Goal: Task Accomplishment & Management: Complete application form

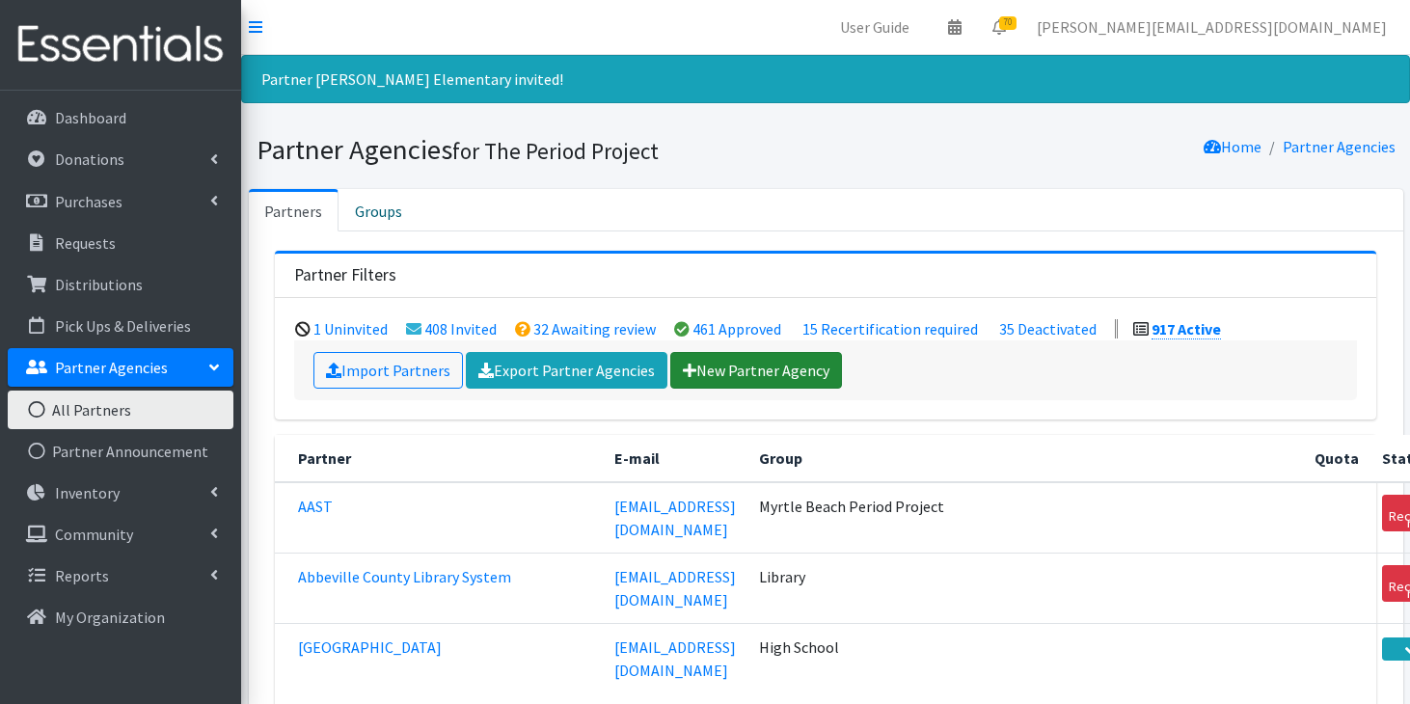
click at [718, 365] on link "New Partner Agency" at bounding box center [756, 370] width 172 height 37
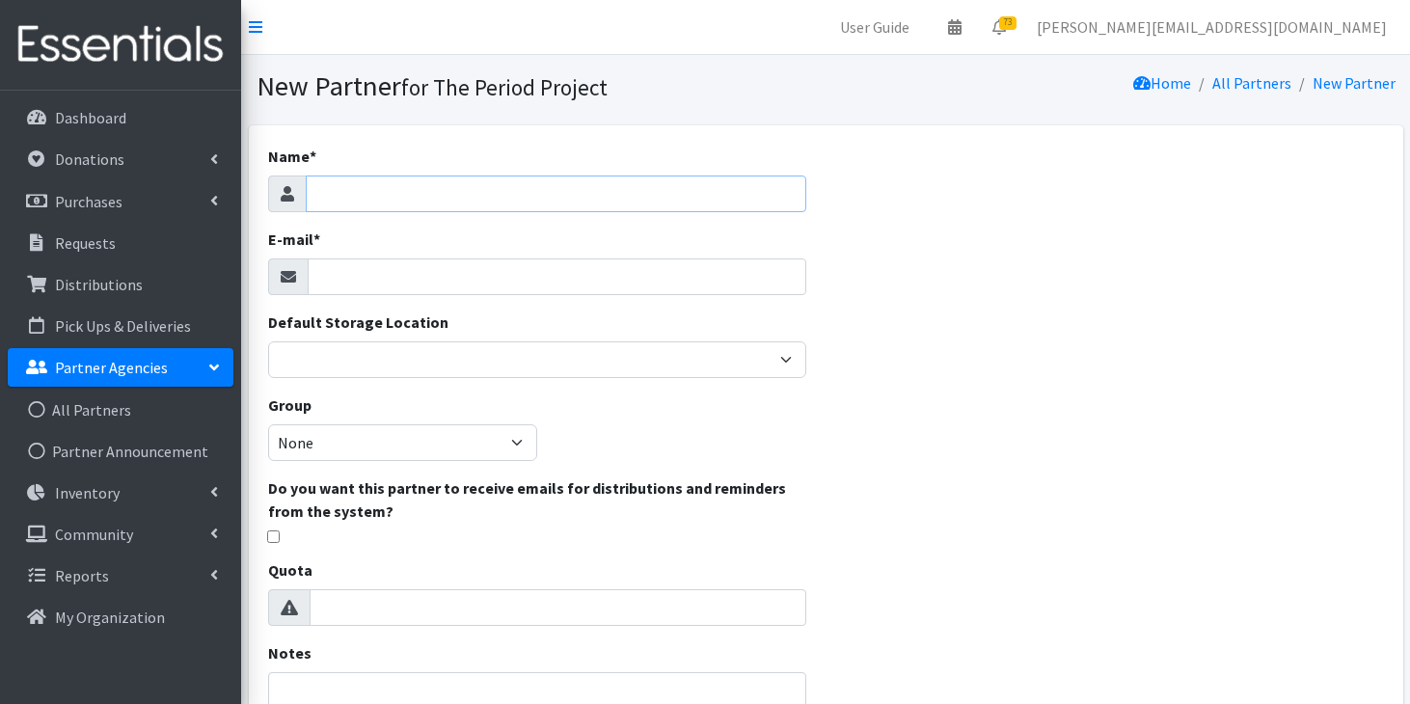
click at [592, 188] on input "Name *" at bounding box center [557, 194] width 502 height 37
type input "[GEOGRAPHIC_DATA]"
click at [555, 265] on input "E-mail *" at bounding box center [558, 276] width 500 height 37
paste input "[PERSON_NAME] <[EMAIL_ADDRESS][DOMAIN_NAME]>"
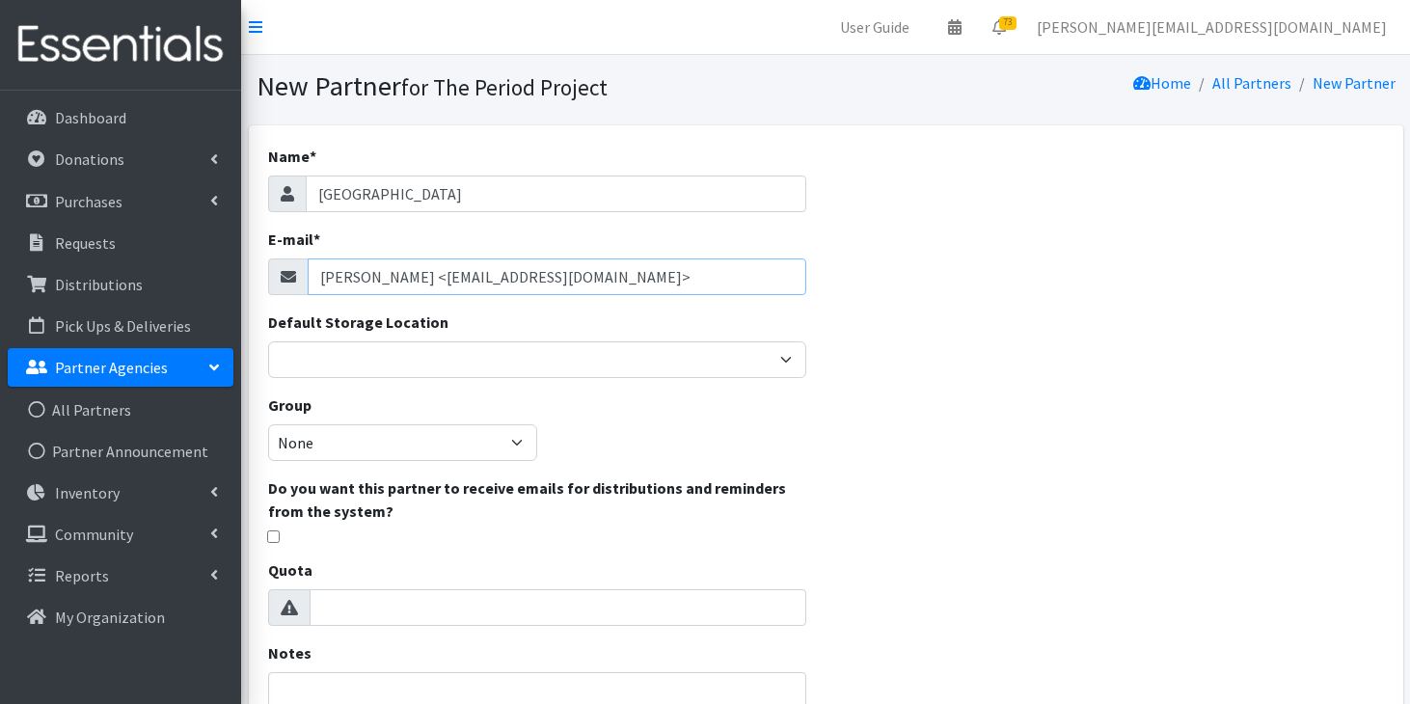
drag, startPoint x: 438, startPoint y: 280, endPoint x: 313, endPoint y: 265, distance: 125.3
click at [313, 265] on input "[PERSON_NAME] <[EMAIL_ADDRESS][DOMAIN_NAME]>" at bounding box center [558, 276] width 500 height 37
click at [585, 272] on input "[EMAIL_ADDRESS][DOMAIN_NAME]>" at bounding box center [558, 276] width 500 height 37
type input "[EMAIL_ADDRESS][DOMAIN_NAME]"
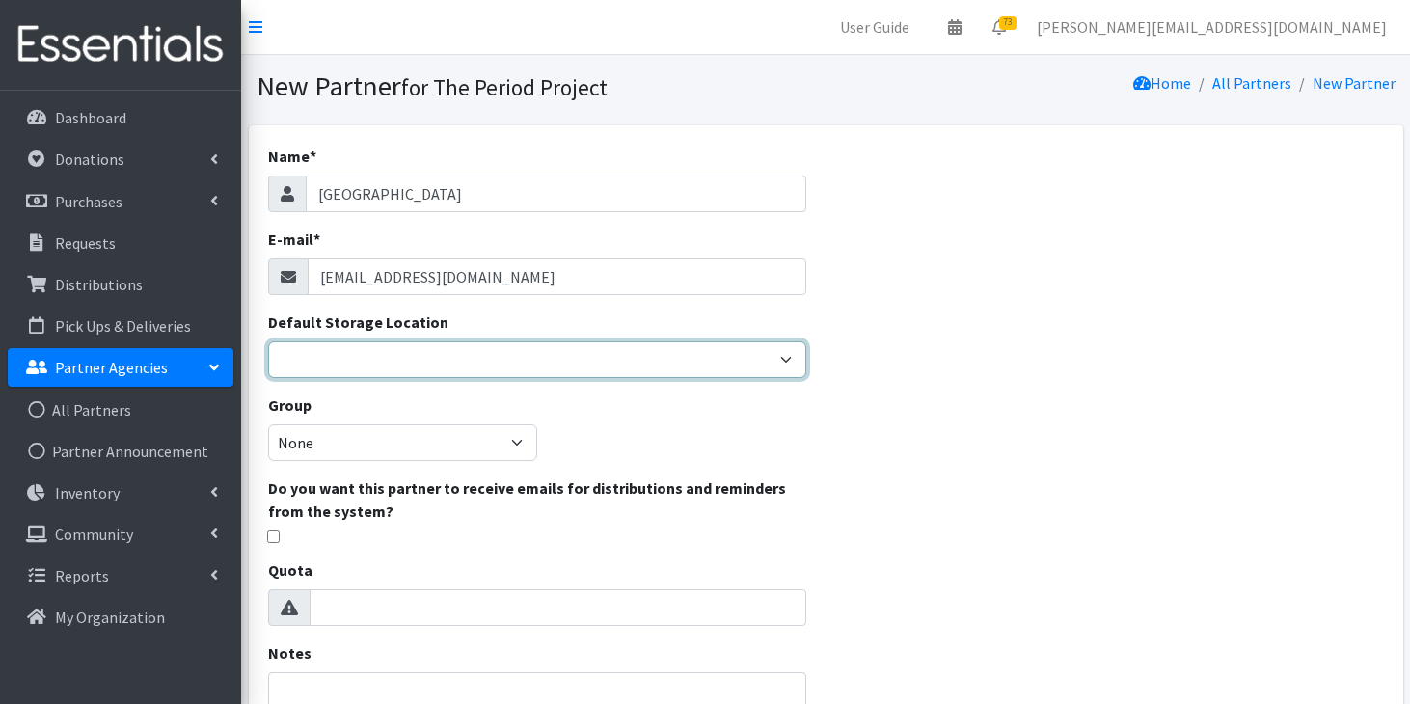
click at [549, 346] on select "Anderson HPP Atlanta, GA Charleston Charlotte Clemson University Columbia chapt…" at bounding box center [537, 359] width 539 height 37
select select "230"
click at [268, 341] on select "Anderson HPP Atlanta, GA Charleston Charlotte Clemson University Columbia chapt…" at bounding box center [537, 359] width 539 height 37
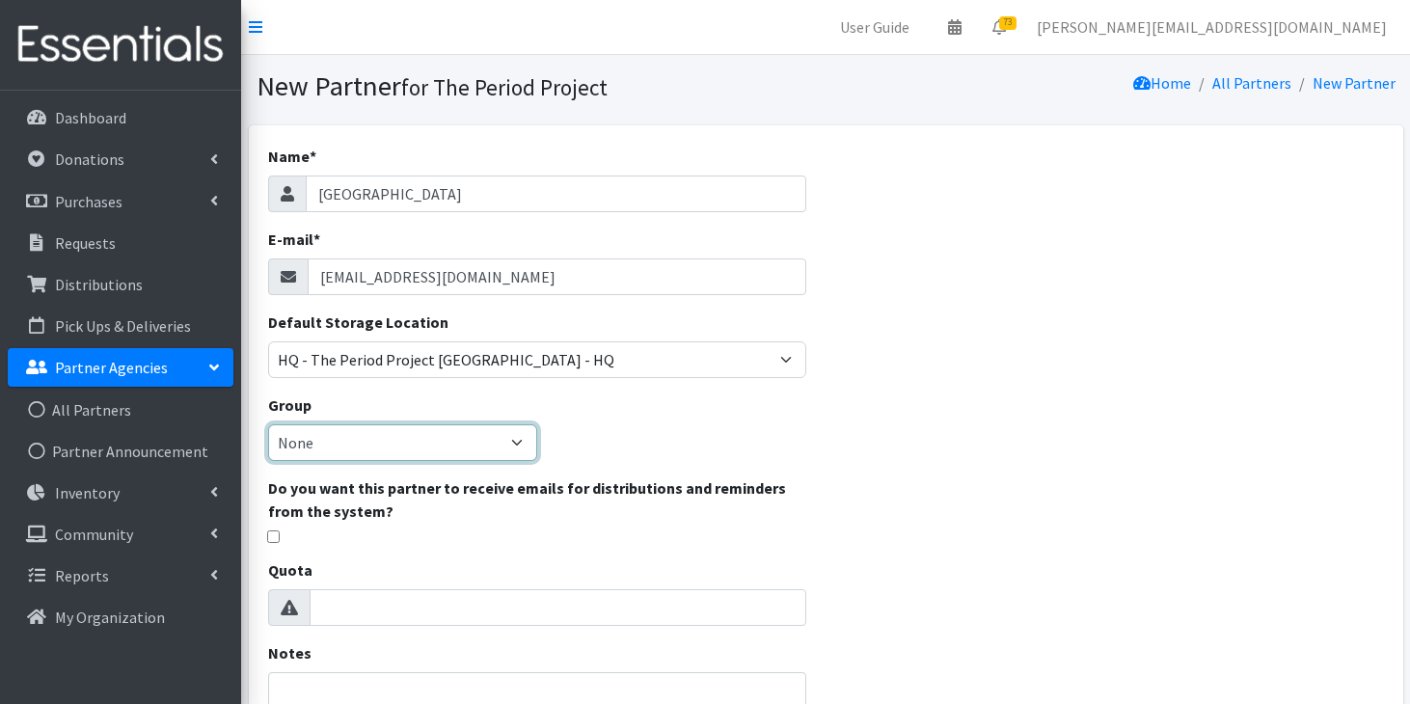
click at [439, 453] on select "None Middle School High School Elementary School Unsheltered Support Head Start…" at bounding box center [402, 442] width 269 height 37
select select "199"
click at [268, 424] on select "None Middle School High School Elementary School Unsheltered Support Head Start…" at bounding box center [402, 442] width 269 height 37
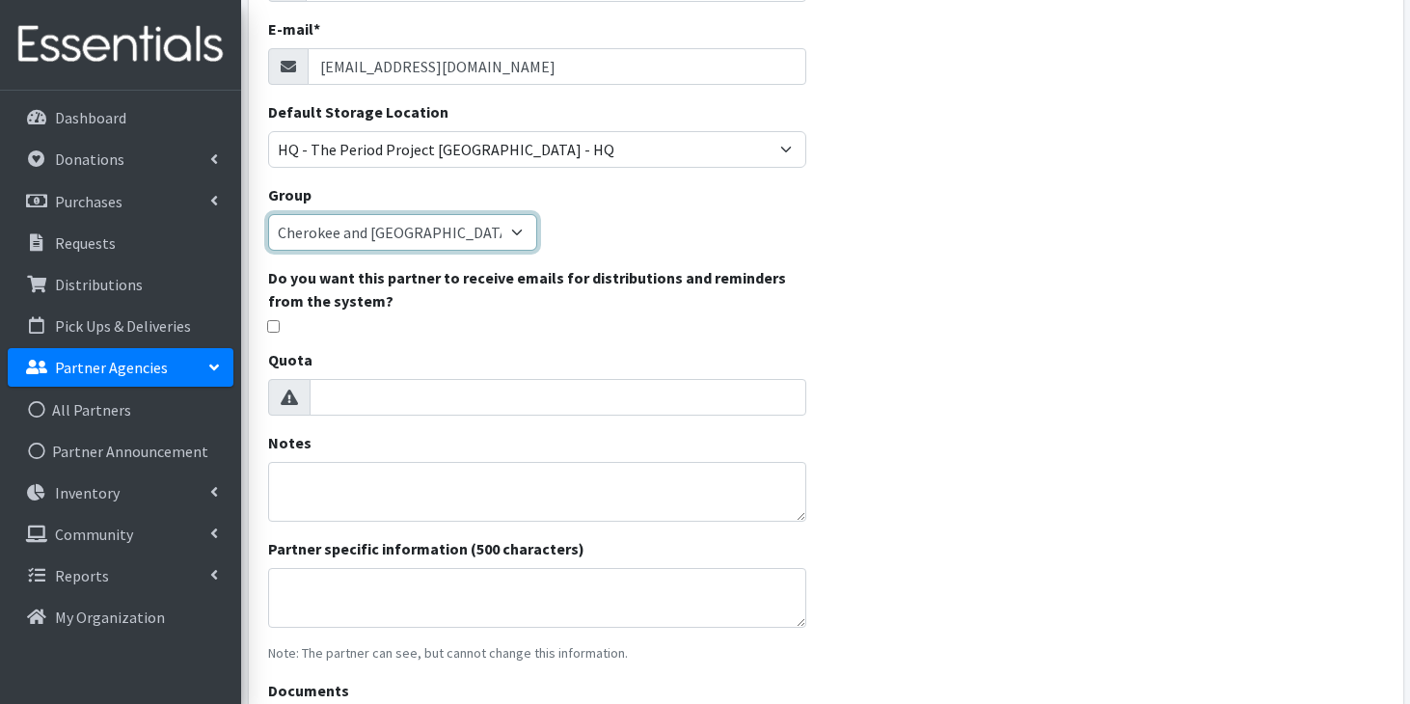
scroll to position [220, 0]
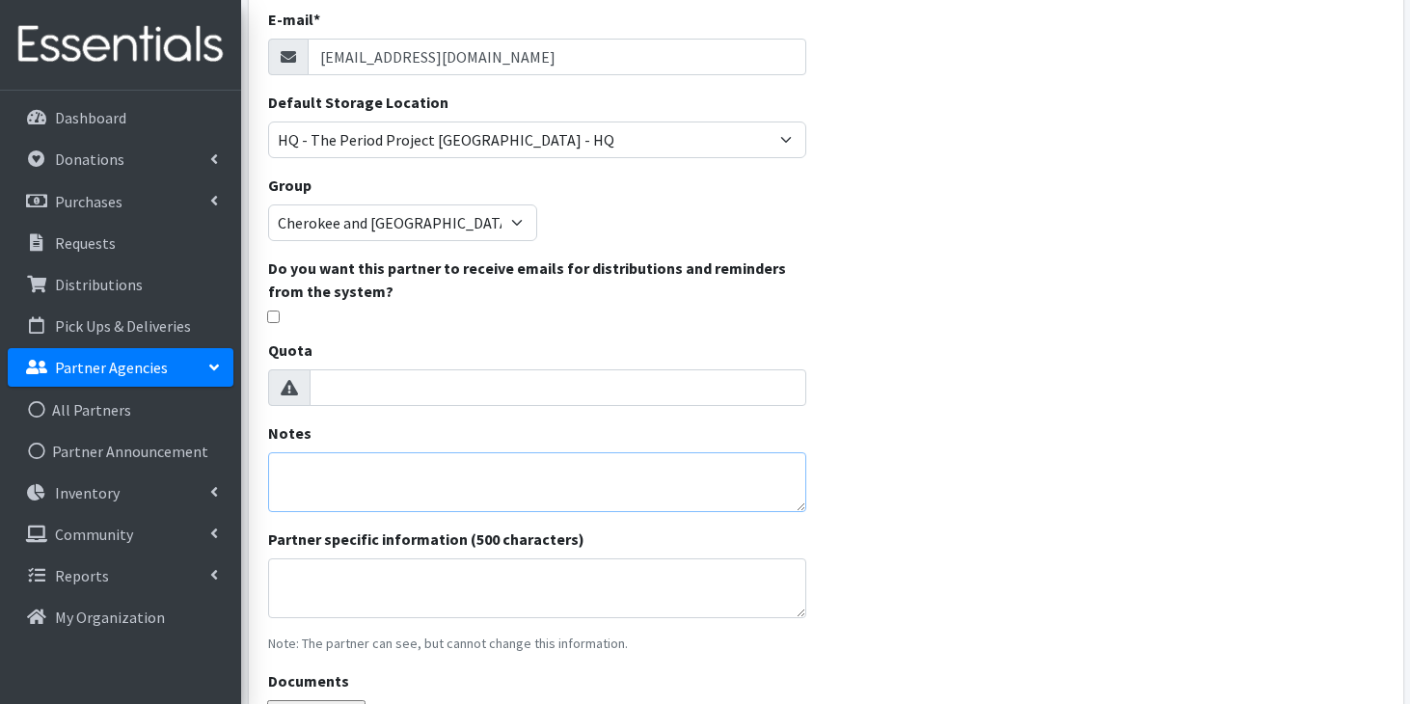
click at [495, 489] on textarea "Notes" at bounding box center [537, 482] width 539 height 60
paste textarea "Wanda Blackwell <"
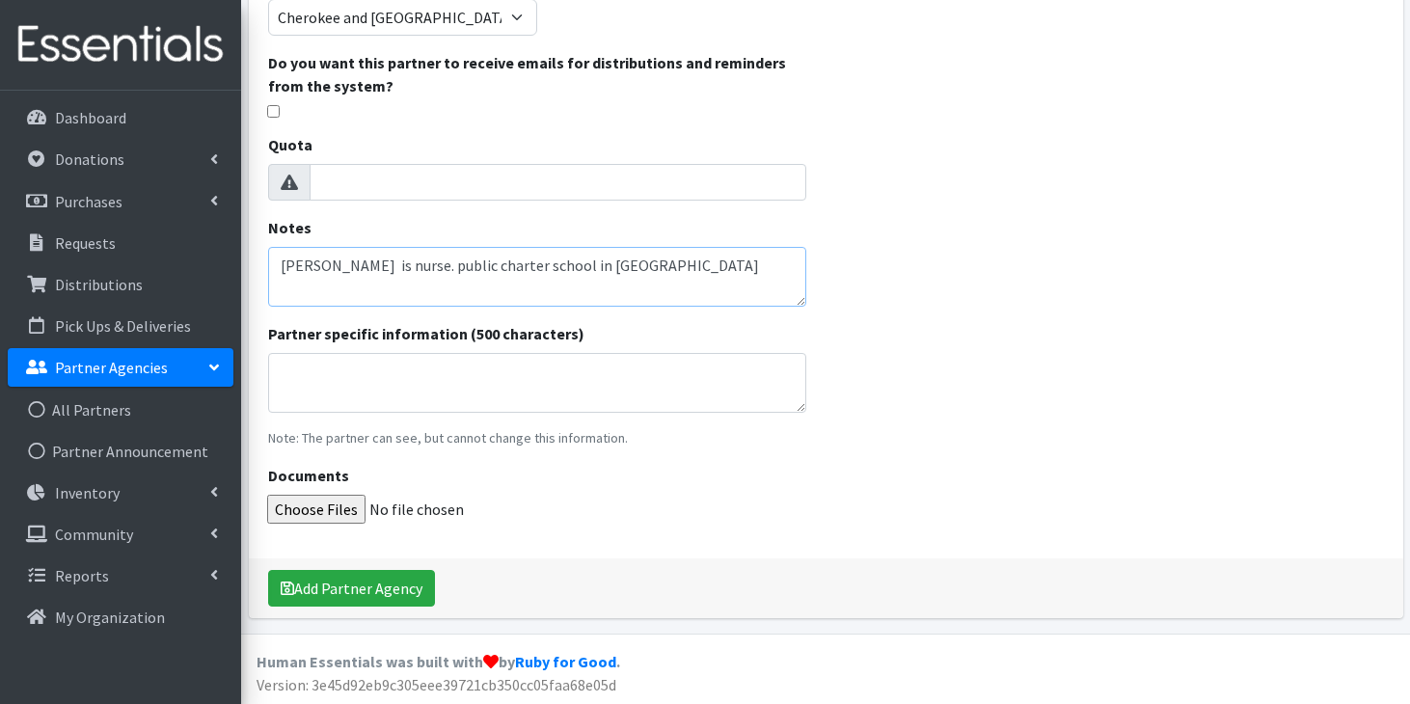
scroll to position [426, 0]
type textarea "[PERSON_NAME] is nurse. public charter school in [GEOGRAPHIC_DATA]"
click at [365, 585] on button "Add Partner Agency" at bounding box center [351, 587] width 167 height 37
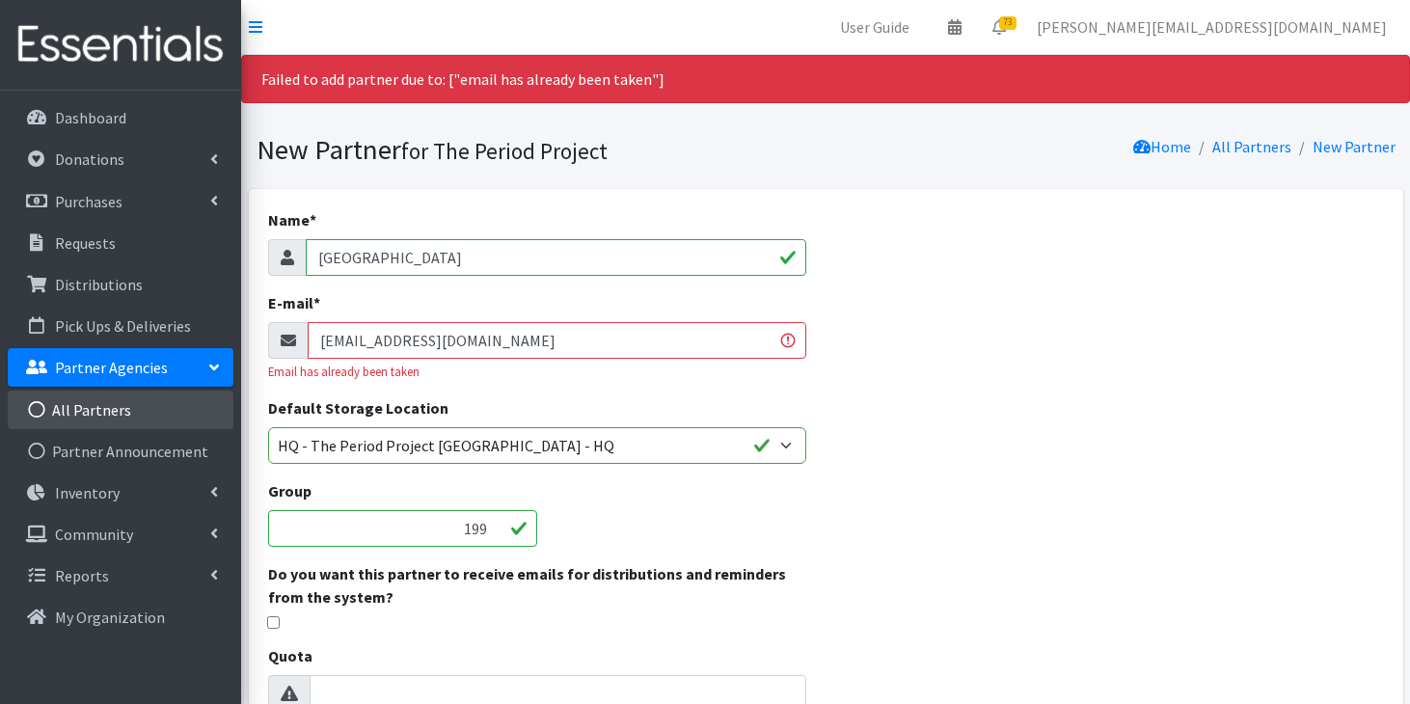
click at [108, 420] on link "All Partners" at bounding box center [121, 410] width 226 height 39
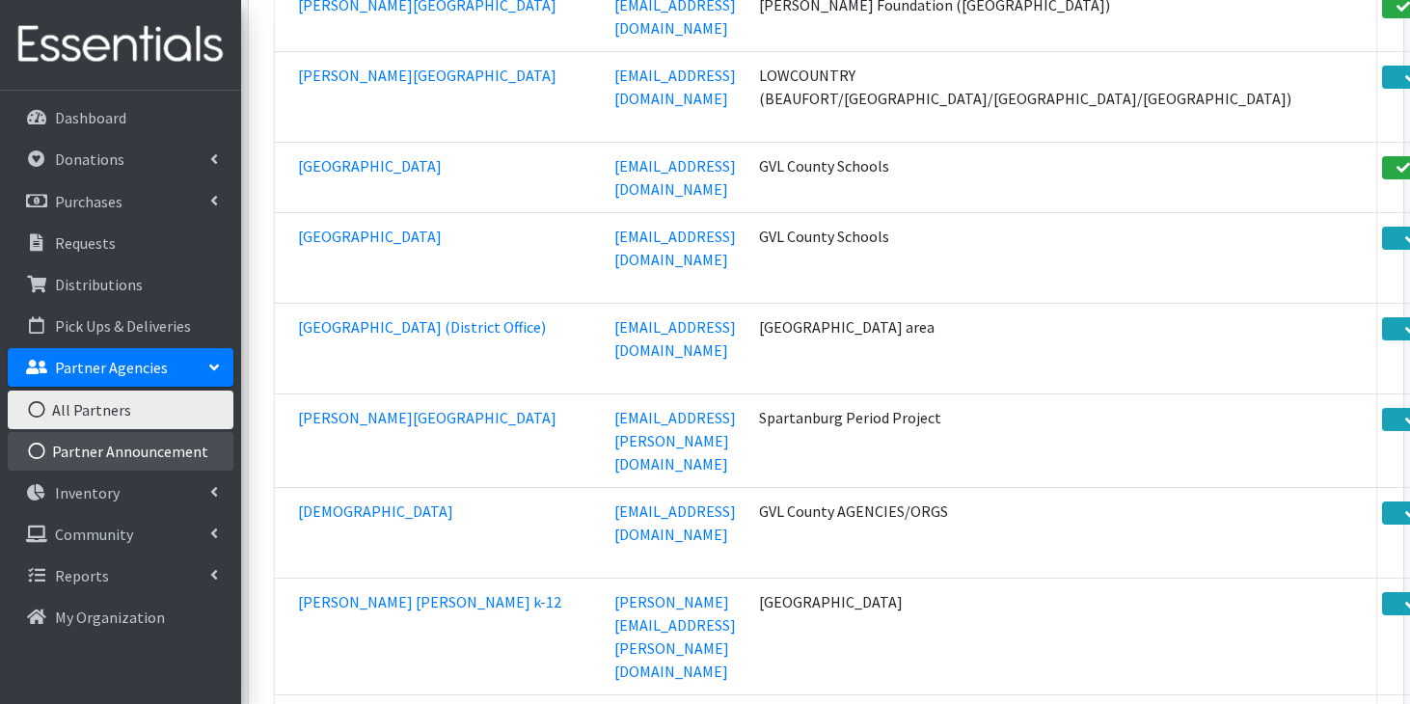
scroll to position [12687, 0]
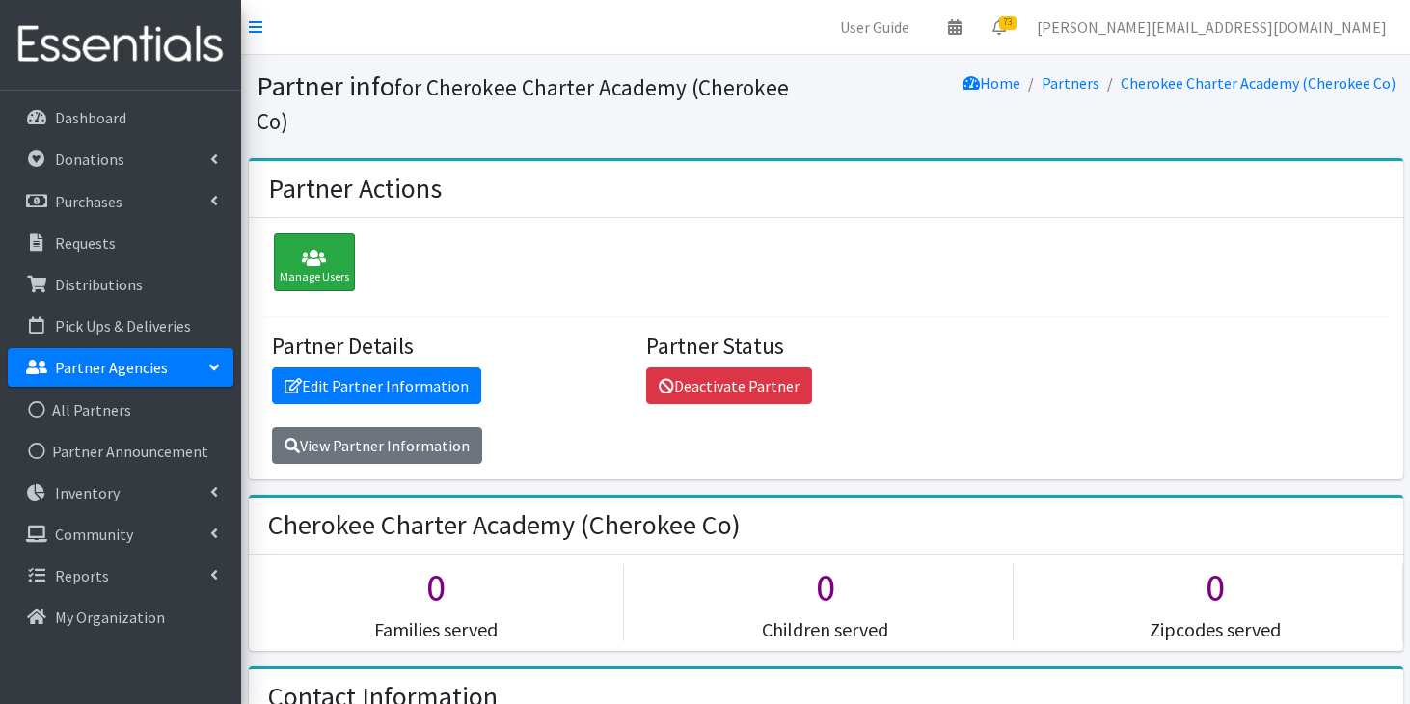
click at [339, 249] on icon at bounding box center [314, 258] width 69 height 19
click at [341, 249] on icon at bounding box center [314, 258] width 69 height 19
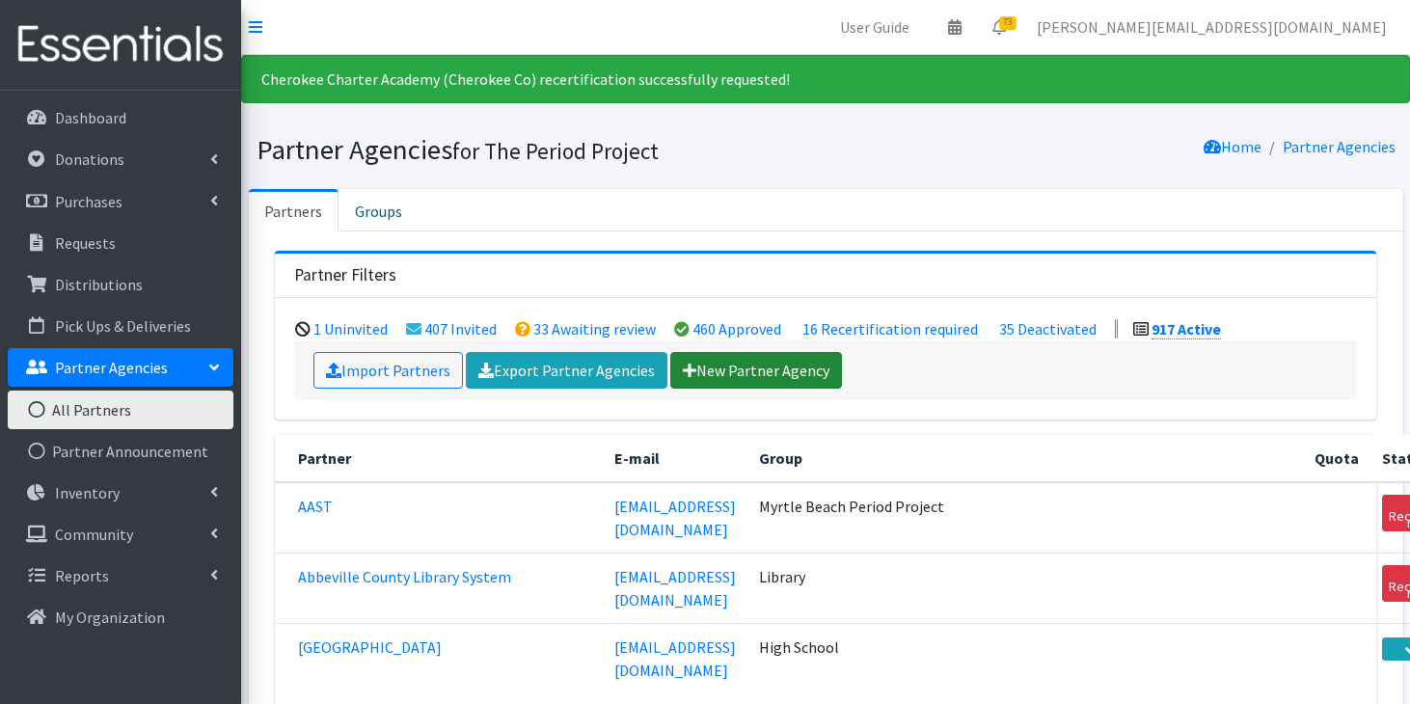
click at [733, 360] on link "New Partner Agency" at bounding box center [756, 370] width 172 height 37
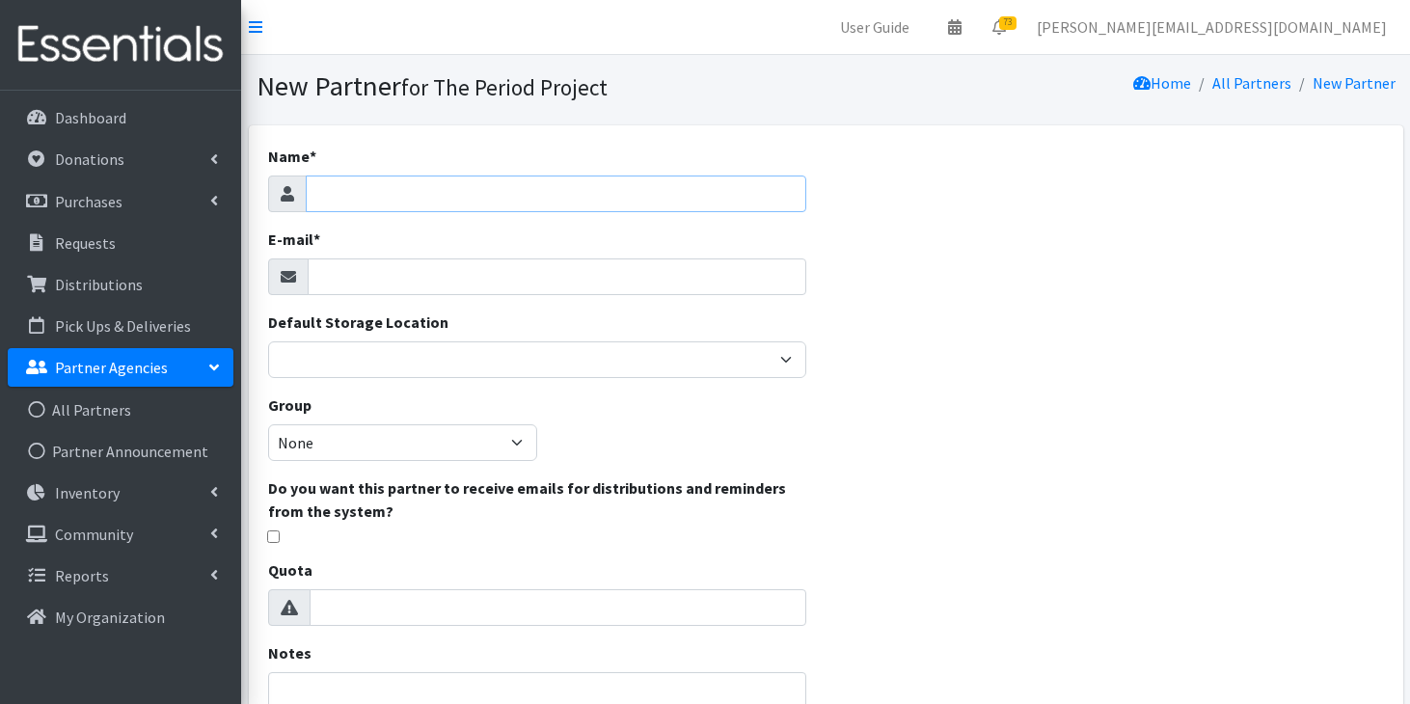
click at [703, 195] on input "Name *" at bounding box center [557, 194] width 502 height 37
type input "[GEOGRAPHIC_DATA]"
click at [640, 267] on input "E-mail *" at bounding box center [558, 276] width 500 height 37
paste input "Cathi Brong <cbrong@soscaresc.org>"
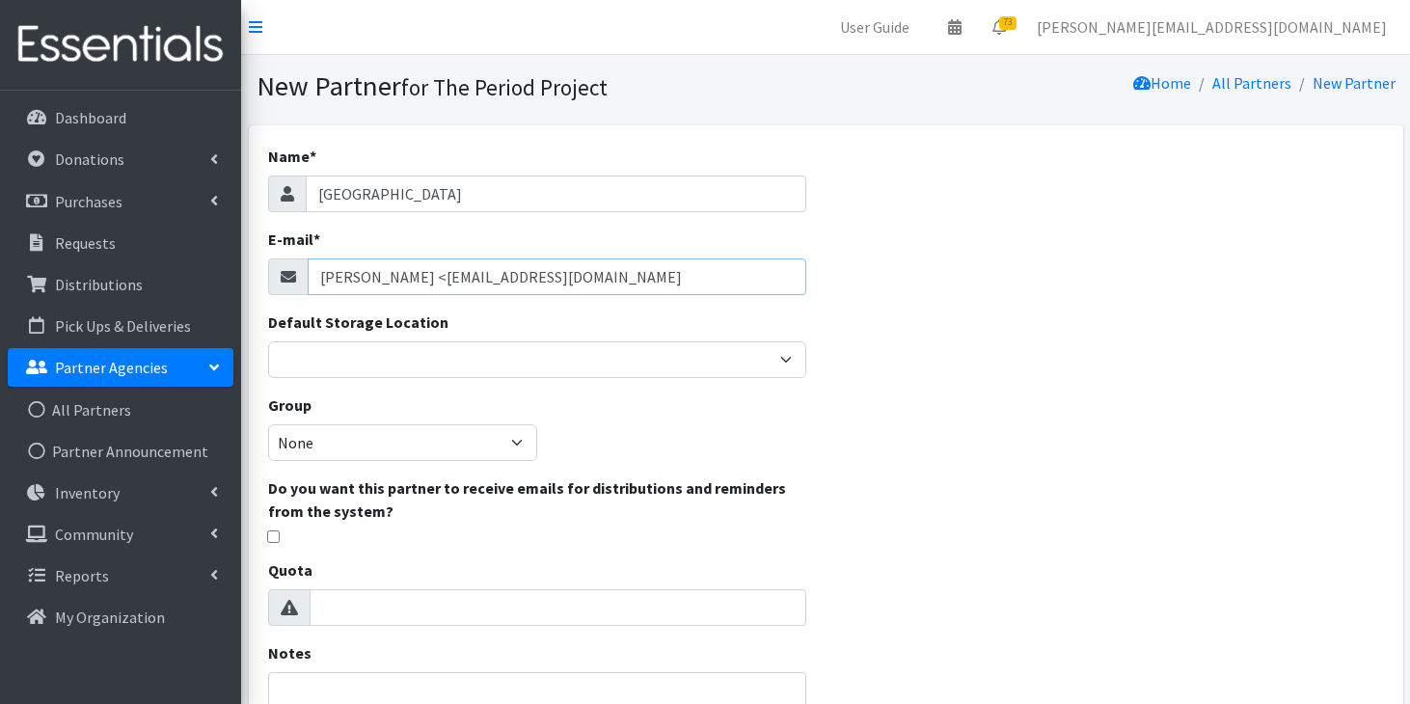
drag, startPoint x: 403, startPoint y: 276, endPoint x: 302, endPoint y: 269, distance: 101.5
click at [302, 269] on div "Cathi Brong <cbrong@soscaresc.org" at bounding box center [537, 276] width 539 height 37
type input "[EMAIL_ADDRESS][DOMAIN_NAME]"
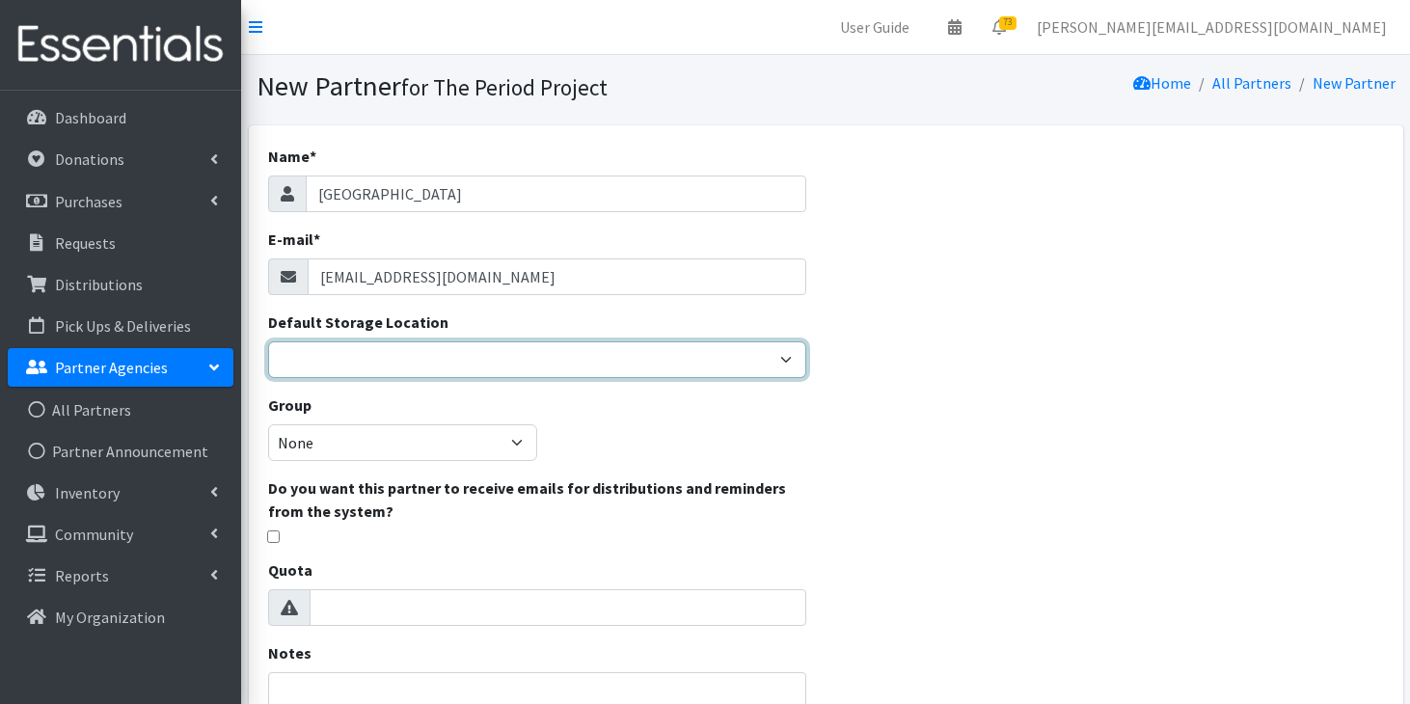
click at [344, 360] on select "Anderson HPP Atlanta, GA Charleston Charlotte Clemson University Columbia chapt…" at bounding box center [537, 359] width 539 height 37
select select "253"
click at [268, 341] on select "Anderson HPP Atlanta, GA Charleston Charlotte Clemson University Columbia chapt…" at bounding box center [537, 359] width 539 height 37
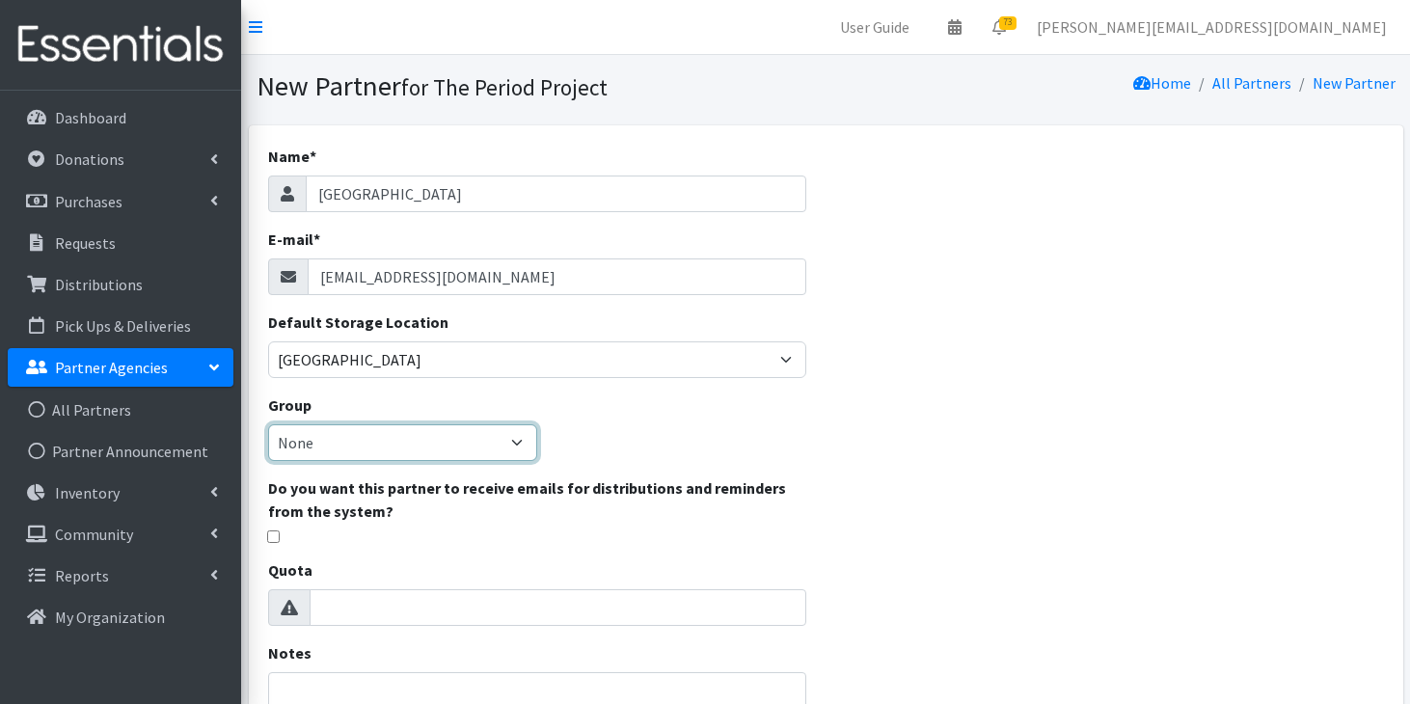
click at [371, 440] on select "None Middle School High School Elementary School Unsheltered Support Head Start…" at bounding box center [402, 442] width 269 height 37
select select "107"
click at [268, 424] on select "None Middle School High School Elementary School Unsheltered Support Head Start…" at bounding box center [402, 442] width 269 height 37
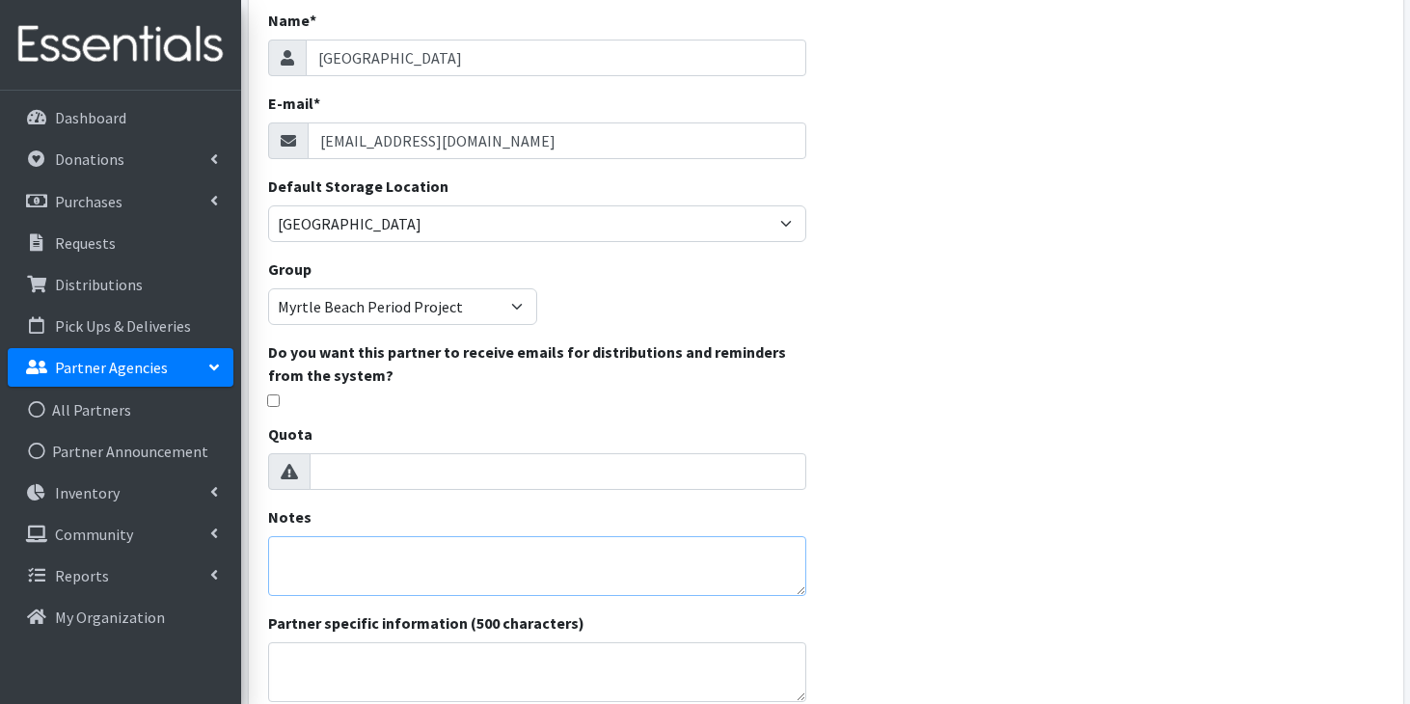
click at [396, 585] on textarea "Notes" at bounding box center [537, 566] width 539 height 60
paste textarea "Cathi Brong <"
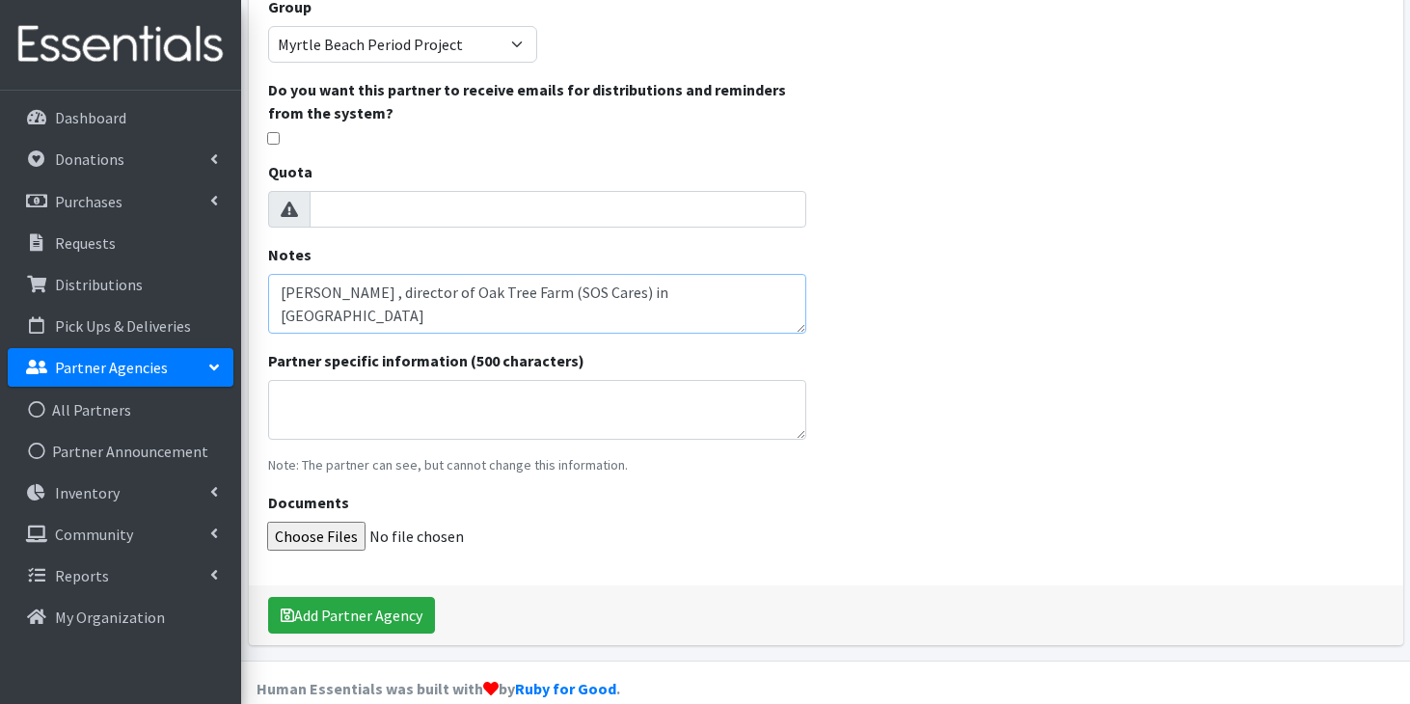
scroll to position [426, 0]
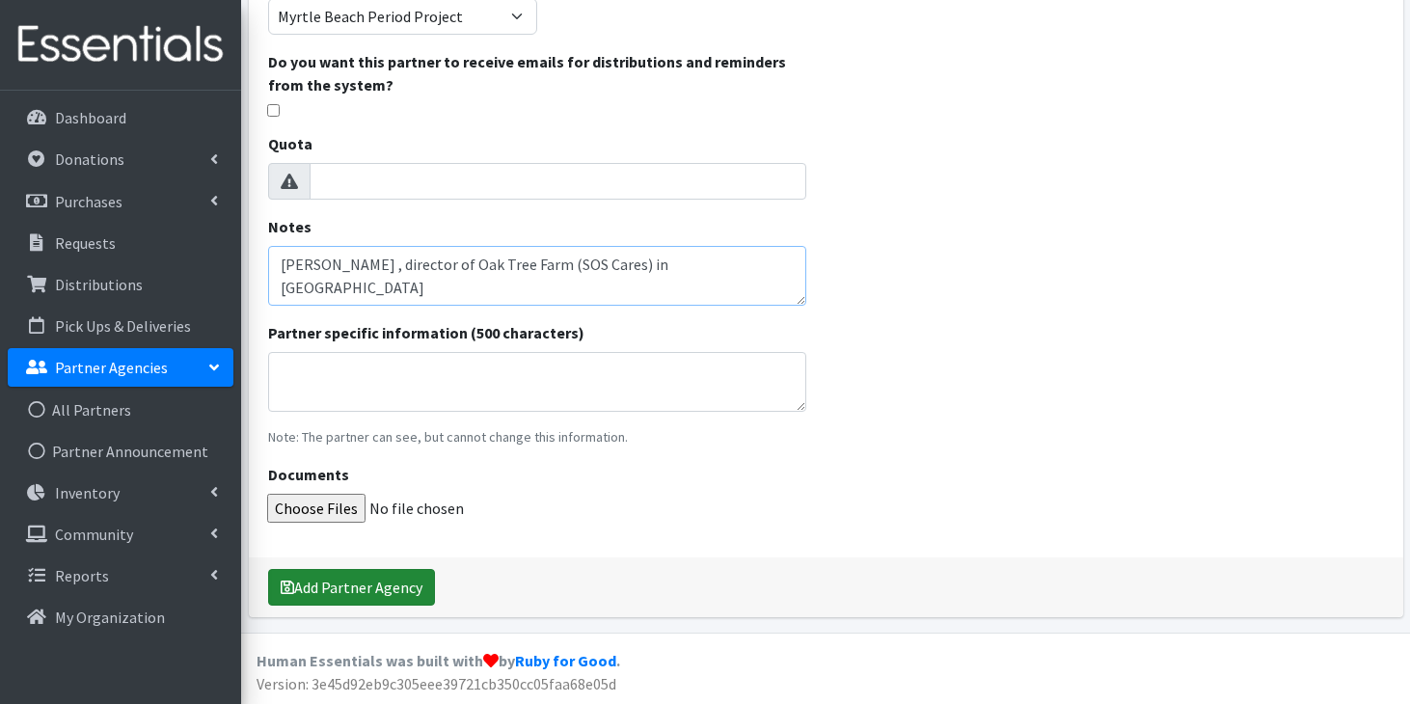
type textarea "Cathi Brong , director of Oak Tree Farm (SOS Cares) in Conway"
click at [374, 577] on button "Add Partner Agency" at bounding box center [351, 587] width 167 height 37
